Goal: Use online tool/utility: Utilize a website feature to perform a specific function

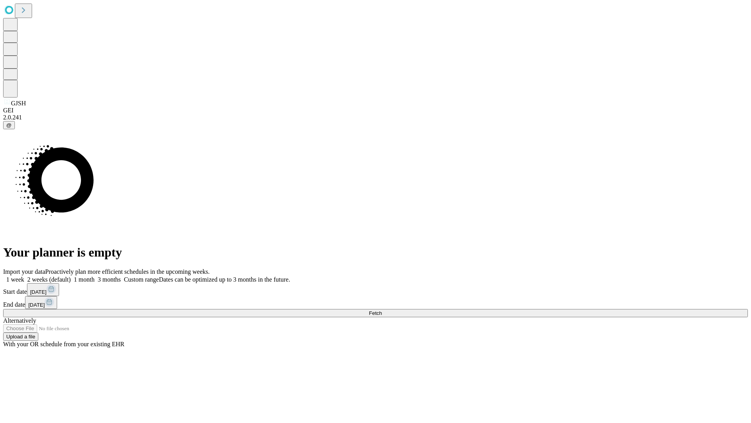
click at [382, 310] on span "Fetch" at bounding box center [375, 313] width 13 height 6
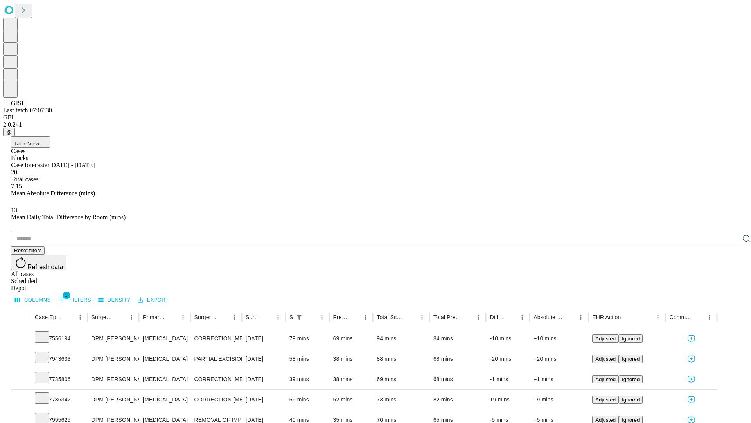
click at [39, 140] on span "Table View" at bounding box center [26, 143] width 25 height 6
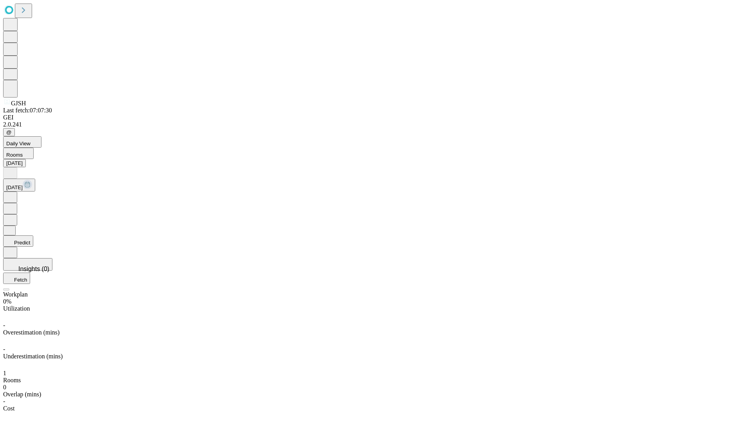
click at [33, 235] on button "Predict" at bounding box center [18, 240] width 30 height 11
